Goal: Check status: Check status

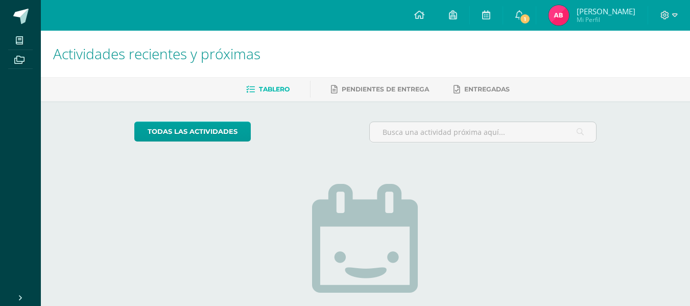
click at [593, 16] on span "Mi Perfil" at bounding box center [606, 19] width 59 height 9
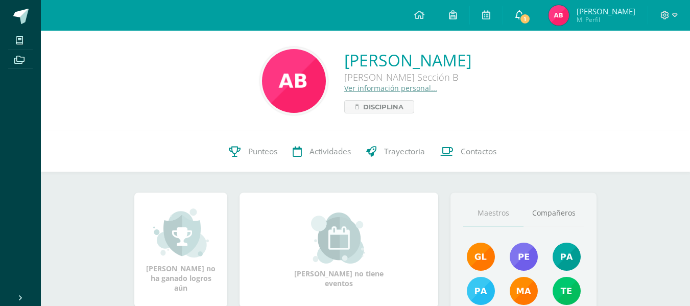
click at [525, 16] on span "1" at bounding box center [525, 18] width 11 height 11
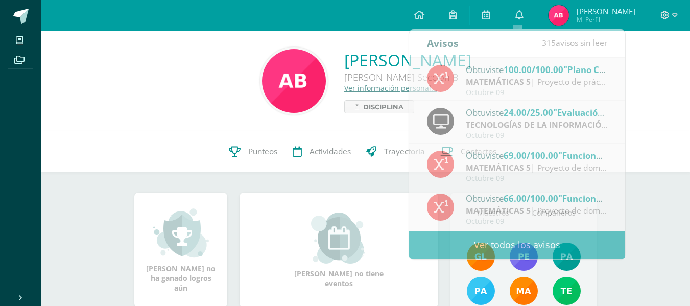
click at [659, 85] on div "Angélica Karolina Balam Churunel Quinto Bachillerato Sección B Ver información …" at bounding box center [365, 81] width 633 height 68
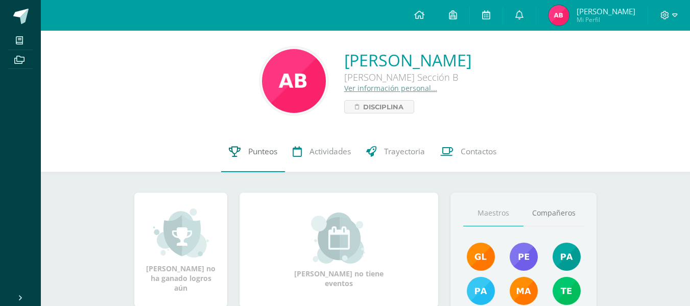
click at [261, 158] on link "Punteos" at bounding box center [253, 151] width 64 height 41
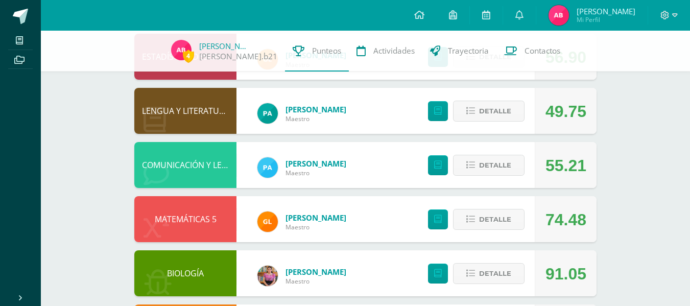
scroll to position [235, 0]
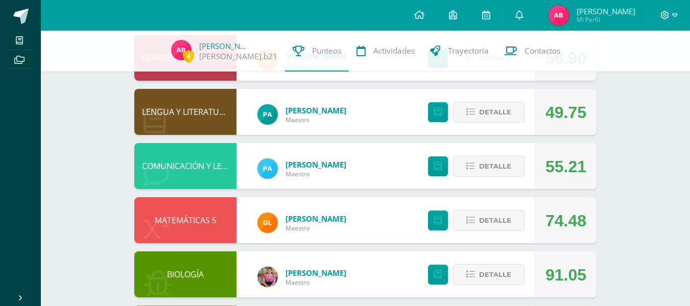
click at [660, 123] on div "4 [PERSON_NAME].b21 Punteos Actividades Trayectoria Contactos Pendiente Unidad …" at bounding box center [365, 111] width 649 height 630
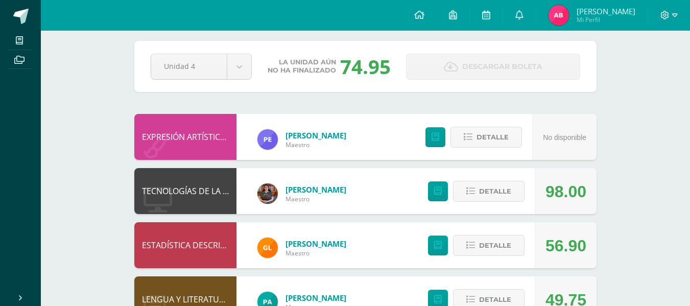
scroll to position [0, 0]
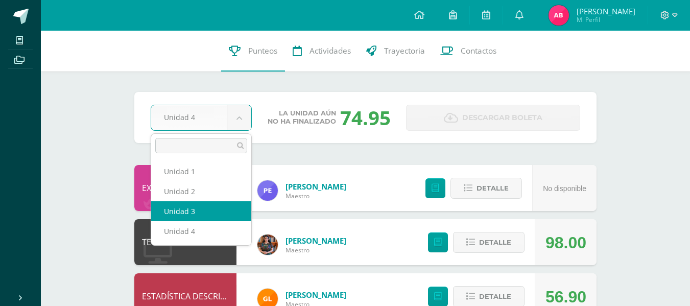
select select "Unidad 3"
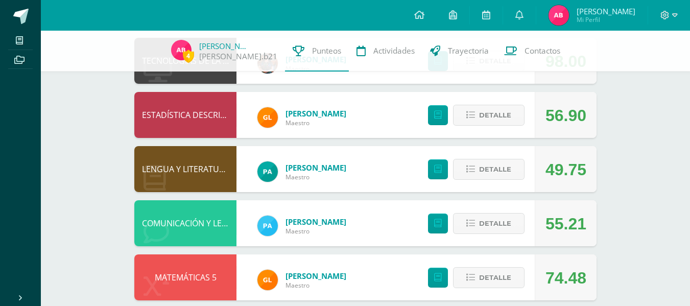
scroll to position [178, 0]
